Goal: Information Seeking & Learning: Learn about a topic

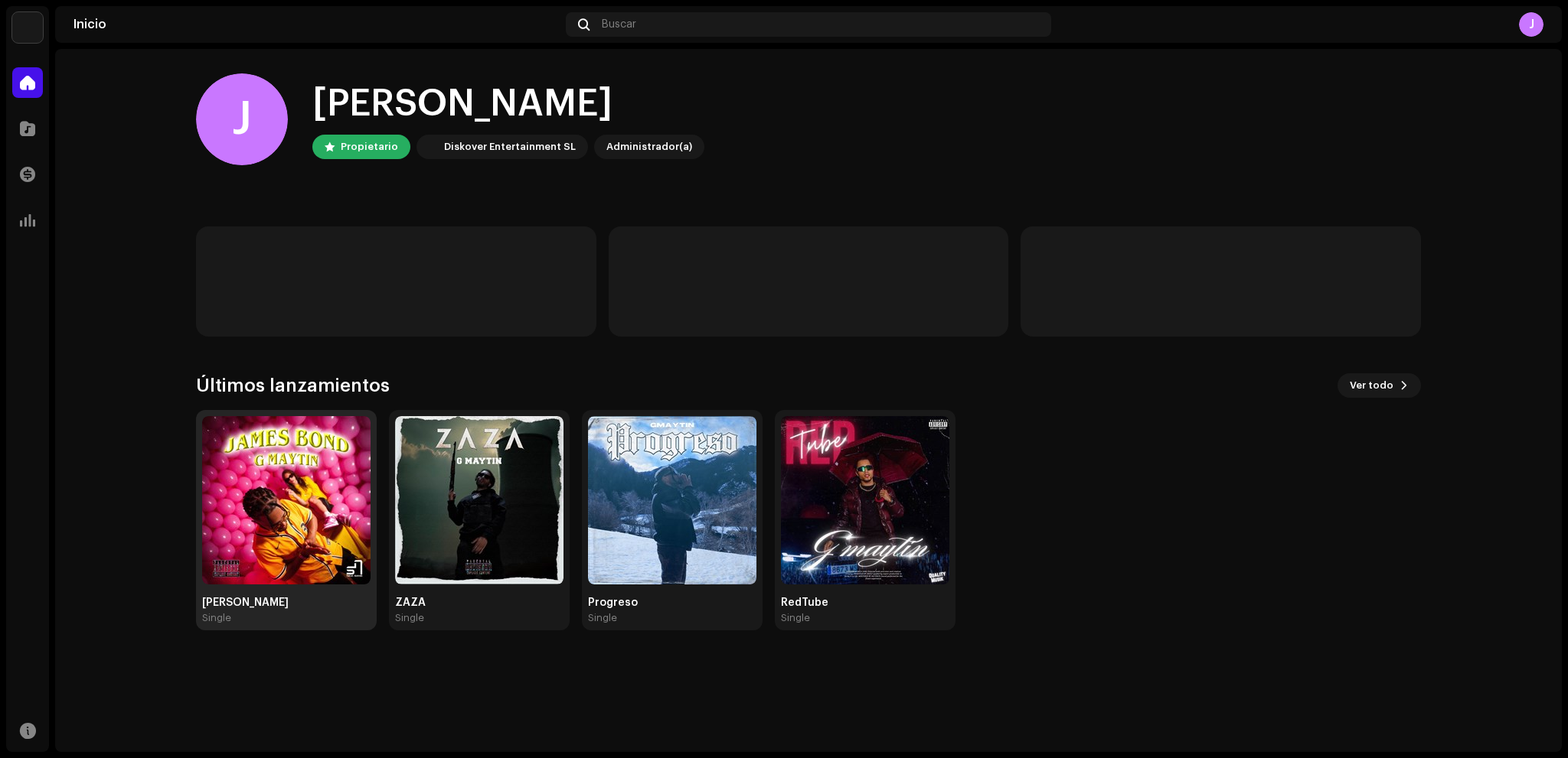
click at [316, 492] on img at bounding box center [287, 500] width 169 height 168
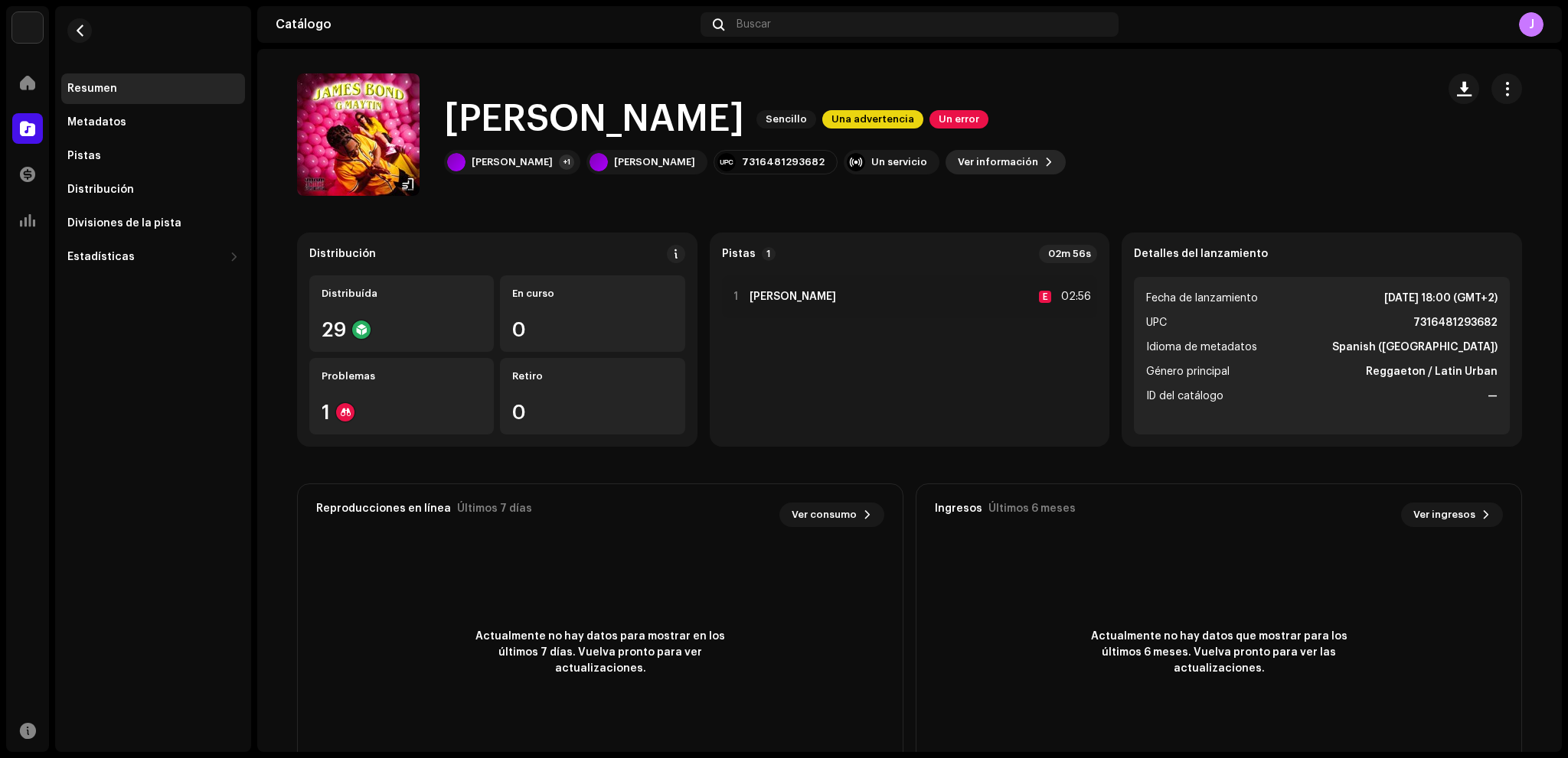
click at [958, 167] on span "Ver información" at bounding box center [998, 163] width 80 height 31
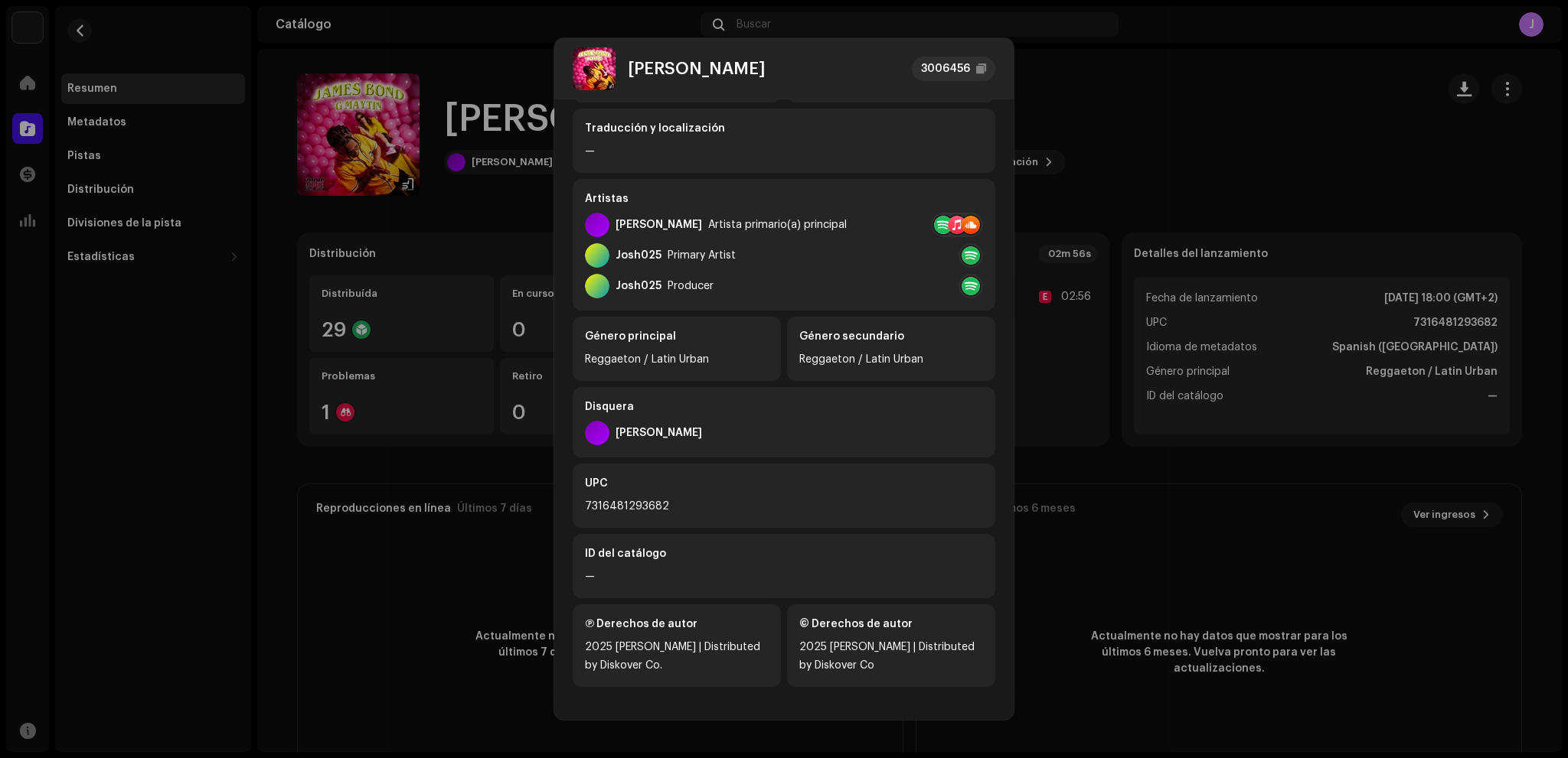
scroll to position [190, 0]
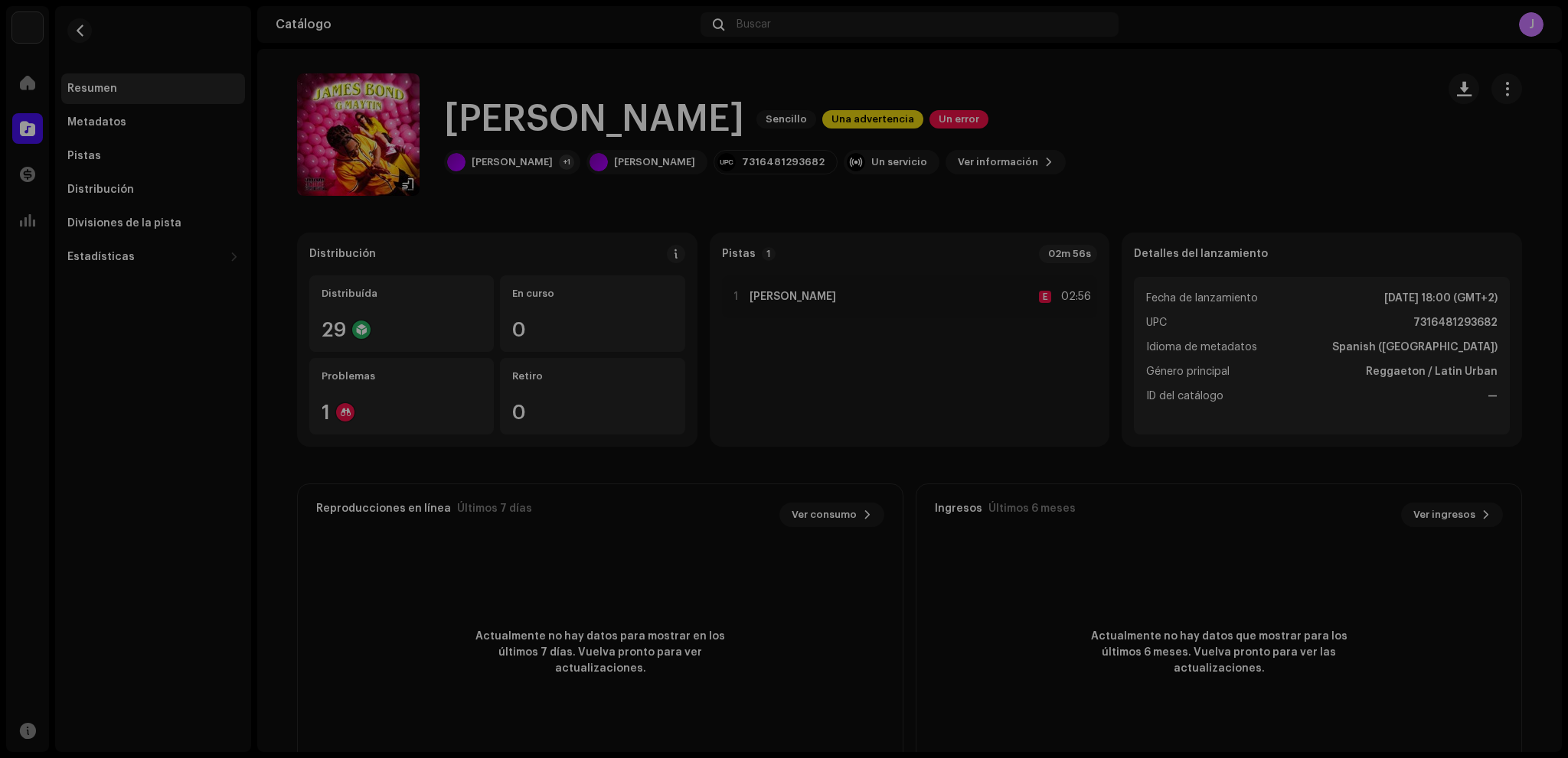
click at [1112, 186] on div "[PERSON_NAME] 3006456 Metadatos Distribución Idioma de metadatos Spanish ([GEOG…" at bounding box center [784, 379] width 1568 height 758
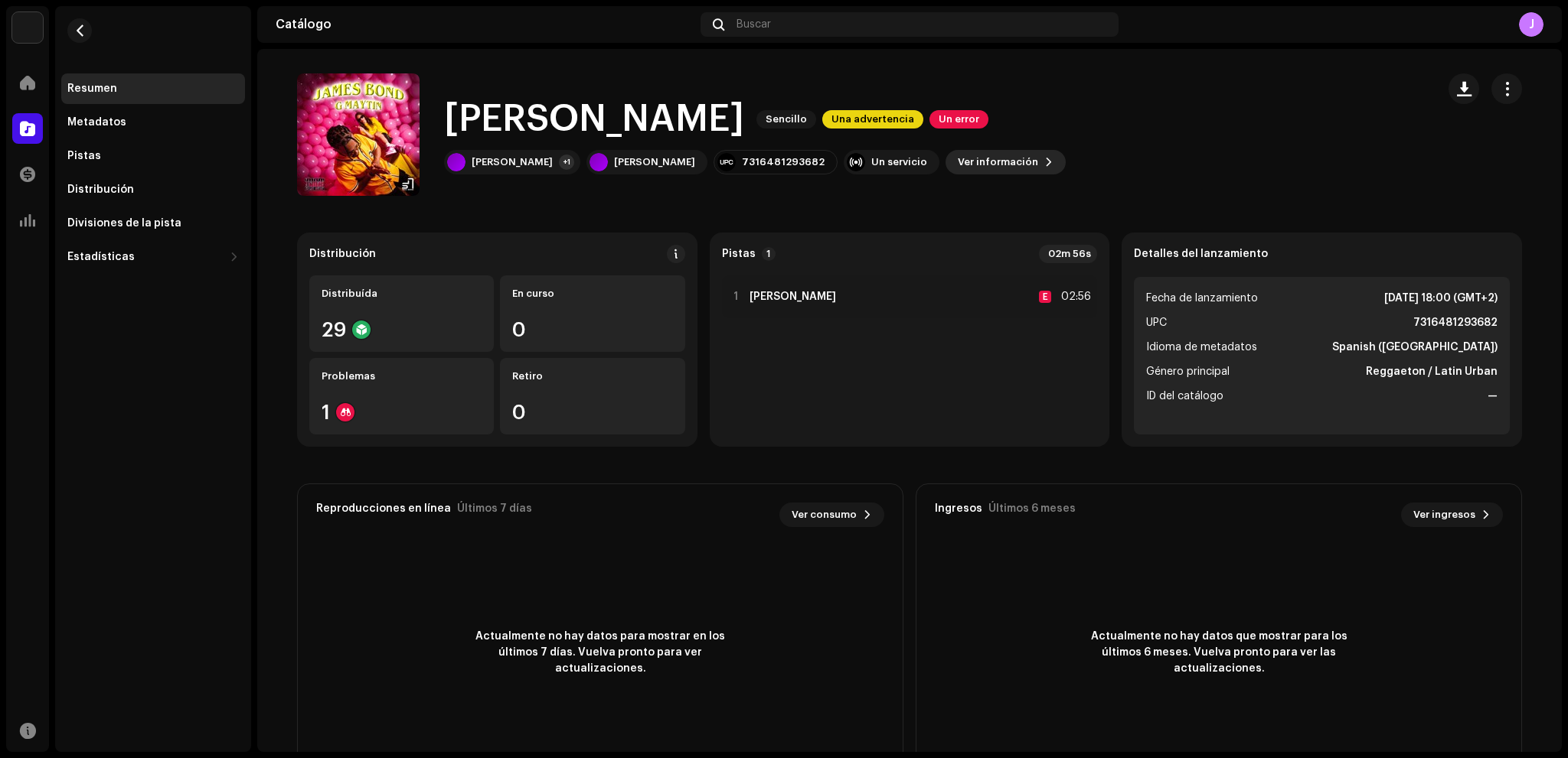
click at [958, 156] on span "Ver información" at bounding box center [998, 163] width 80 height 31
click at [1152, 177] on div "[PERSON_NAME] 3006456 Metadatos Distribución Idioma de metadatos Spanish ([GEOG…" at bounding box center [784, 379] width 1568 height 758
click at [829, 278] on div "1 [PERSON_NAME] E 02:56" at bounding box center [909, 297] width 376 height 43
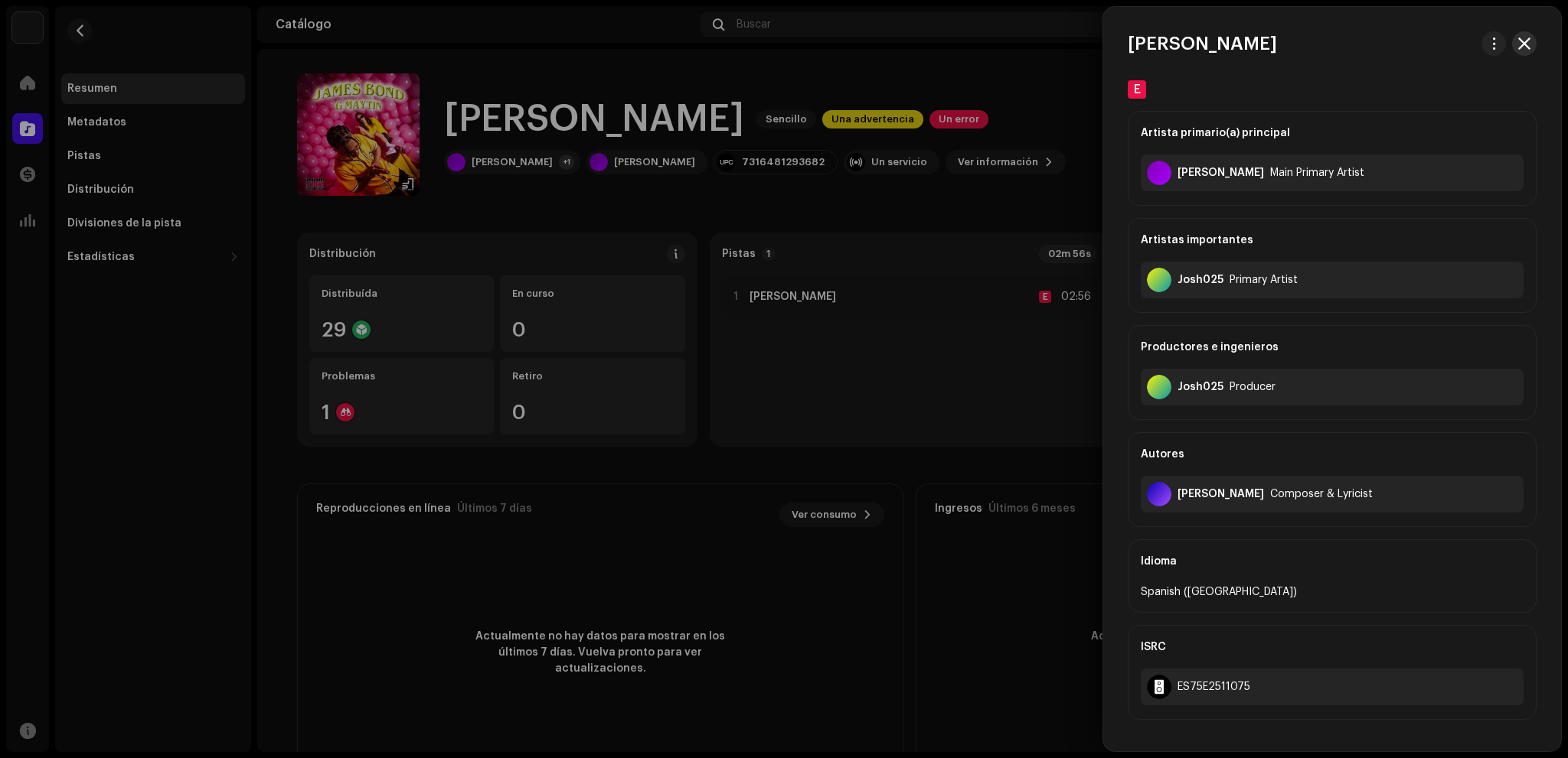
click at [1524, 45] on span "button" at bounding box center [1523, 44] width 13 height 13
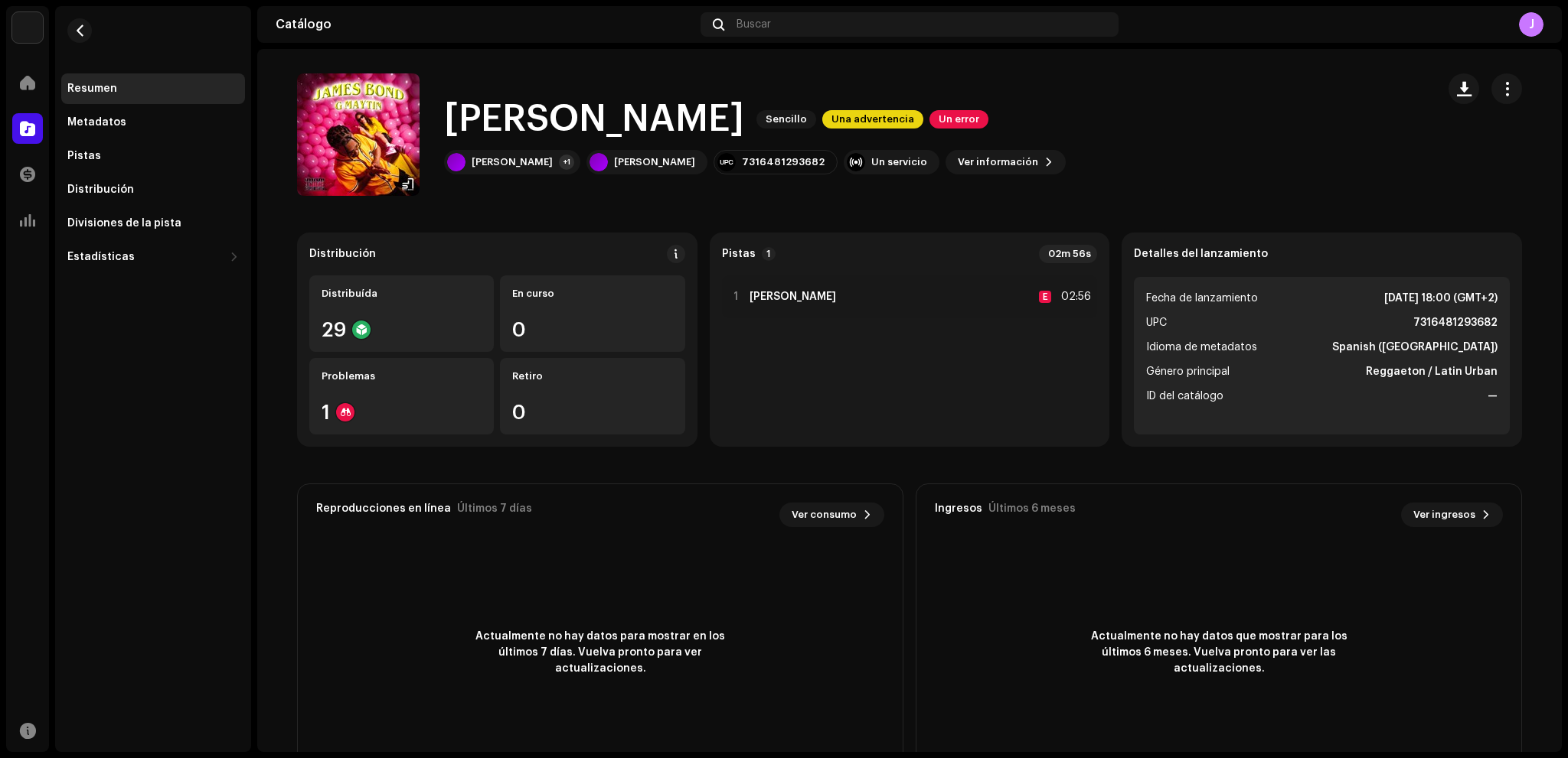
click at [37, 20] on img at bounding box center [28, 28] width 31 height 31
